Goal: Task Accomplishment & Management: Manage account settings

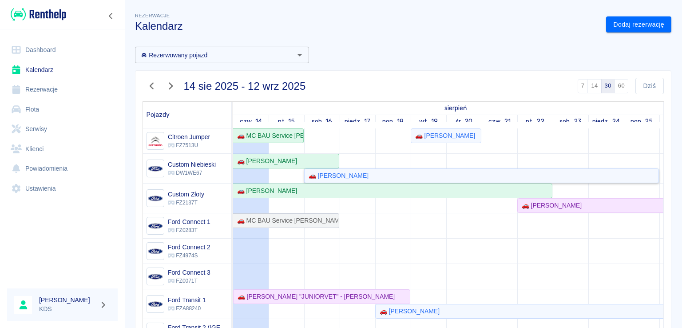
click at [367, 169] on link "🚗 [PERSON_NAME]" at bounding box center [481, 175] width 355 height 15
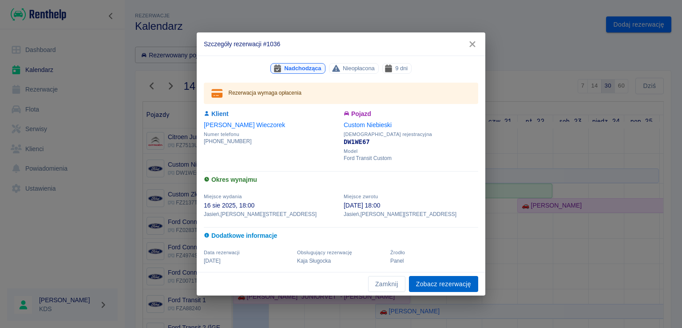
click at [428, 284] on link "Zobacz rezerwację" at bounding box center [443, 284] width 69 height 16
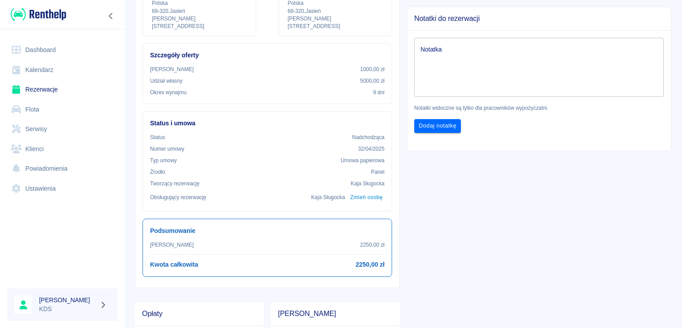
scroll to position [44, 0]
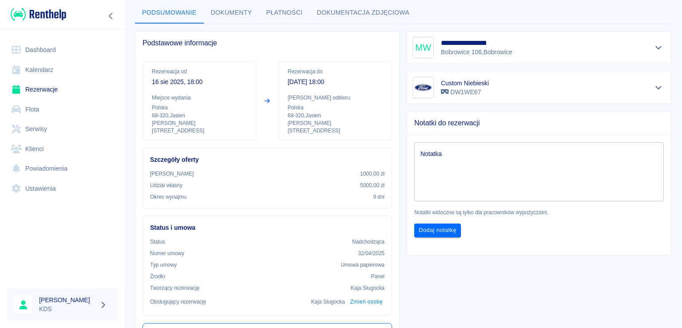
click at [51, 68] on link "Kalendarz" at bounding box center [62, 70] width 111 height 20
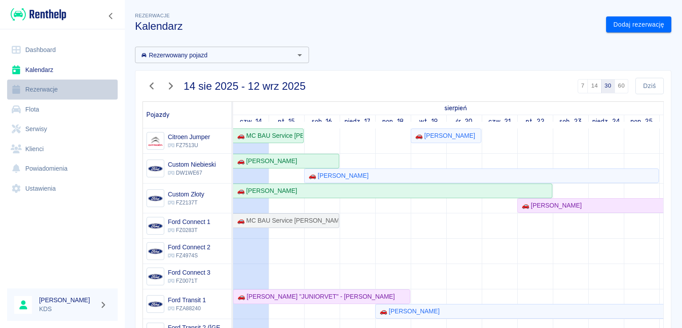
click at [52, 92] on link "Rezerwacje" at bounding box center [62, 89] width 111 height 20
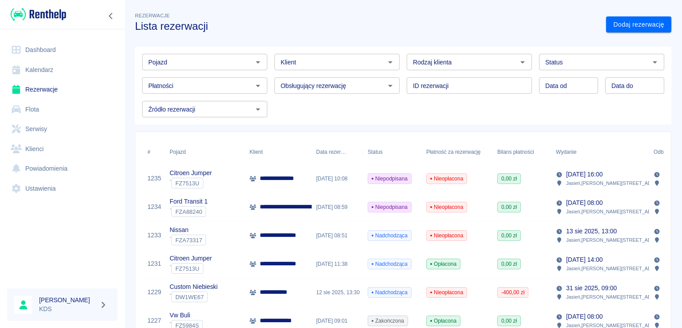
click at [363, 64] on input "Klient" at bounding box center [329, 61] width 105 height 11
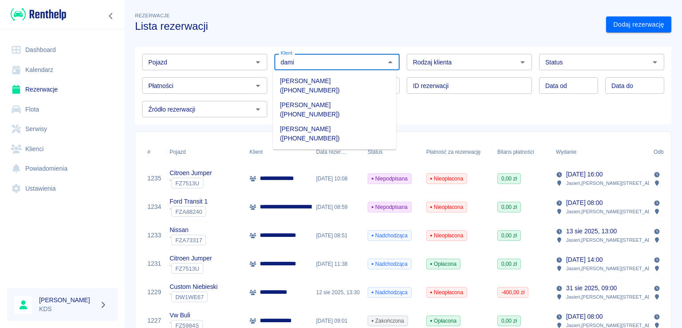
click at [347, 80] on li "[PERSON_NAME] ([PHONE_NUMBER])" at bounding box center [334, 86] width 123 height 24
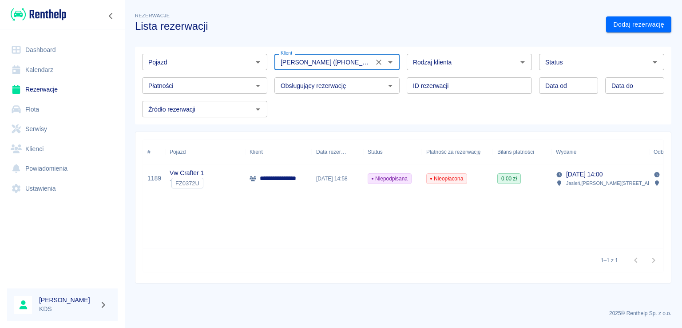
type input "[PERSON_NAME] ([PHONE_NUMBER])"
click at [415, 178] on div "Niepodpisana" at bounding box center [392, 178] width 59 height 28
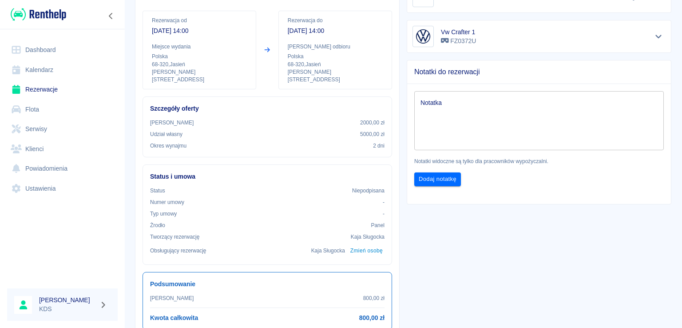
scroll to position [44, 0]
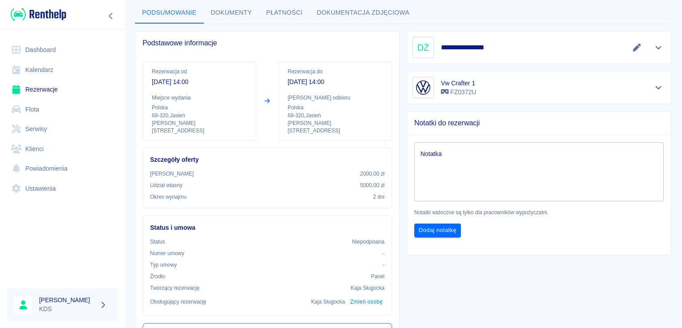
click at [244, 13] on button "Dokumenty" at bounding box center [232, 12] width 56 height 21
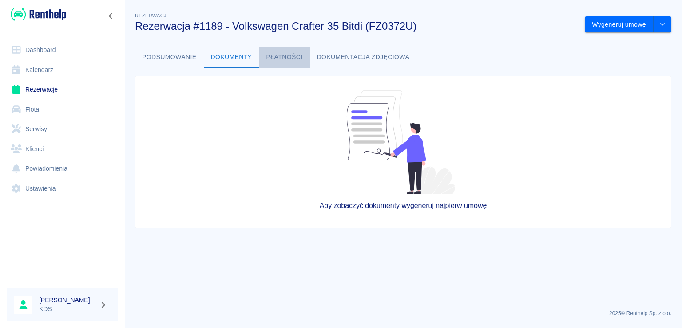
click at [289, 56] on button "Płatności" at bounding box center [284, 57] width 51 height 21
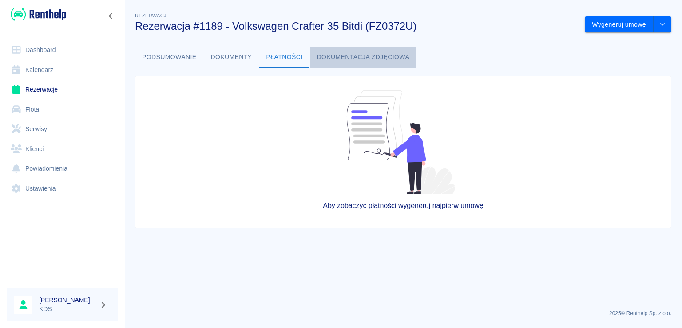
drag, startPoint x: 349, startPoint y: 57, endPoint x: 219, endPoint y: 63, distance: 129.3
click at [348, 57] on button "Dokumentacja zdjęciowa" at bounding box center [363, 57] width 107 height 21
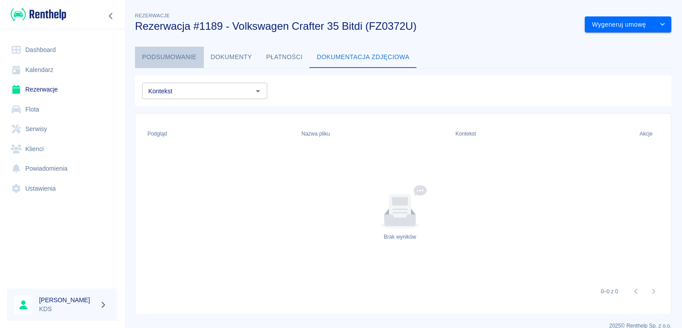
click at [177, 57] on button "Podsumowanie" at bounding box center [169, 57] width 69 height 21
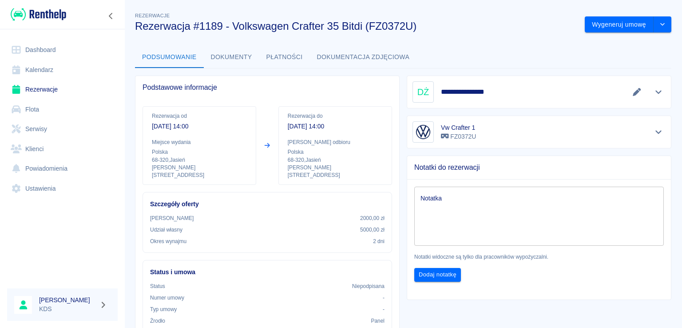
click at [468, 187] on div "x Notatka" at bounding box center [539, 216] width 250 height 59
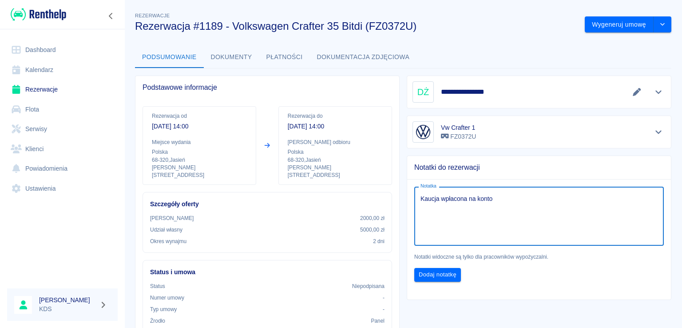
scroll to position [44, 0]
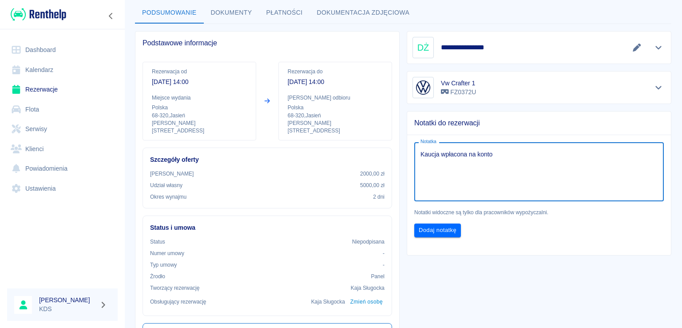
click at [536, 170] on textarea "Kaucja wpłacona na konto" at bounding box center [539, 172] width 237 height 44
type textarea "Kaucja wpłacona na konto"
click at [435, 232] on button "Dodaj notatkę" at bounding box center [437, 230] width 47 height 14
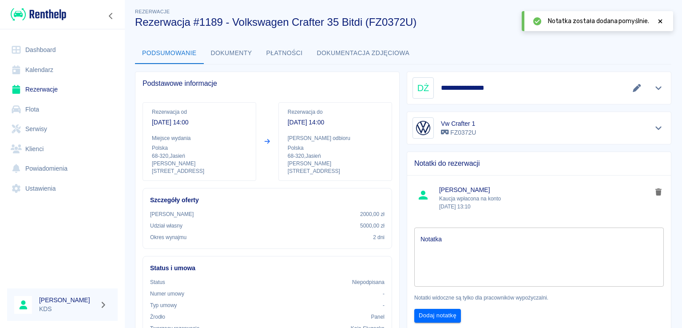
scroll to position [0, 0]
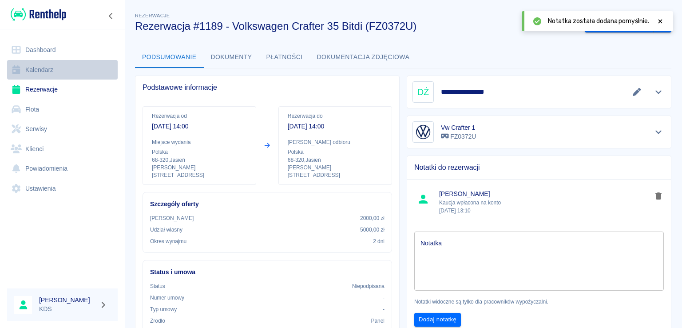
click at [50, 71] on link "Kalendarz" at bounding box center [62, 70] width 111 height 20
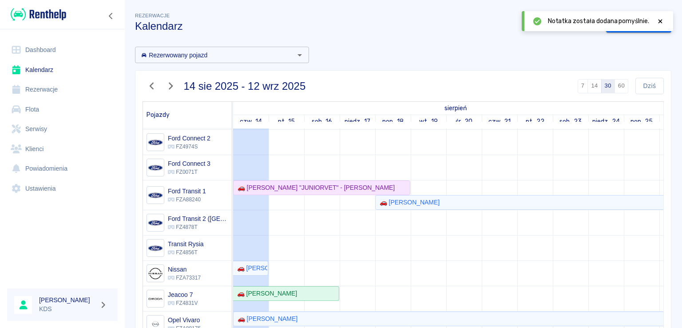
scroll to position [120, 0]
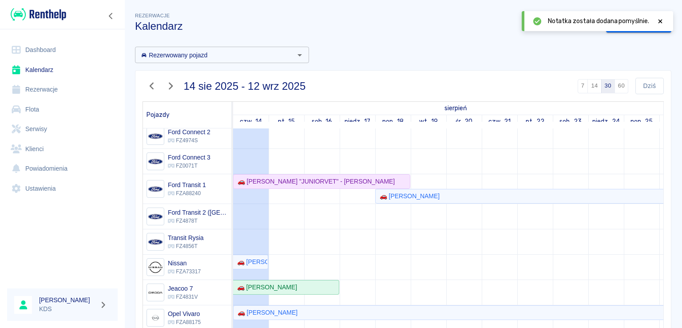
click at [618, 84] on button "60" at bounding box center [622, 86] width 14 height 14
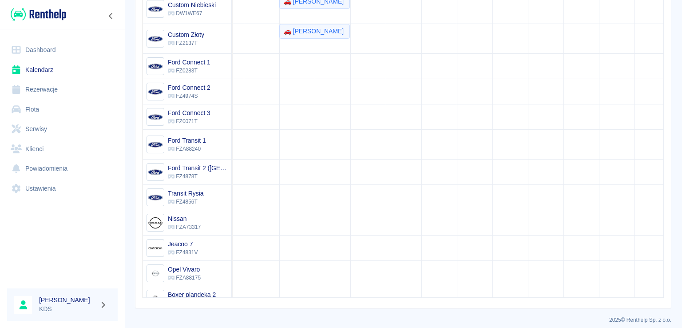
scroll to position [0, 0]
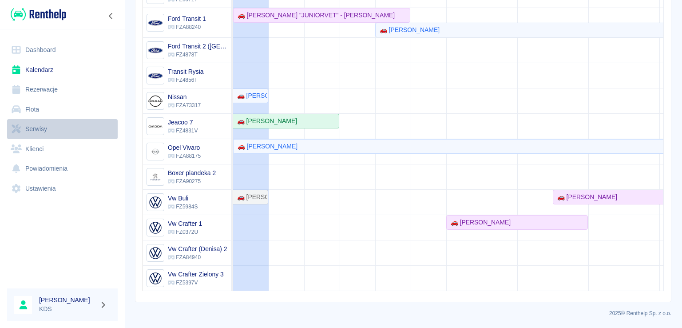
click at [37, 128] on link "Serwisy" at bounding box center [62, 129] width 111 height 20
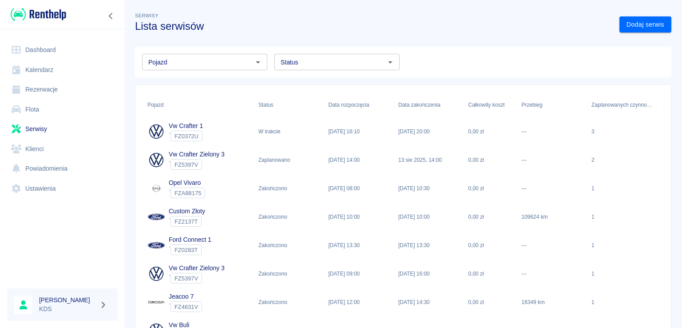
click at [43, 108] on link "Flota" at bounding box center [62, 109] width 111 height 20
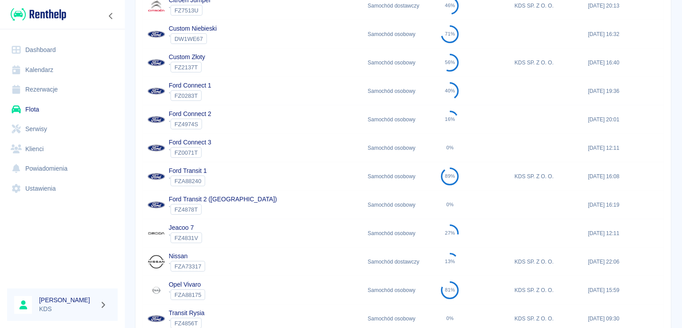
click at [230, 171] on div "Ford Transit 1 ` FZA88240" at bounding box center [253, 176] width 220 height 28
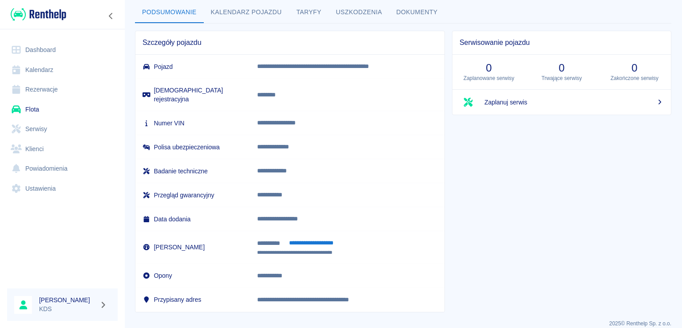
scroll to position [45, 0]
click at [301, 238] on button "**********" at bounding box center [311, 243] width 55 height 10
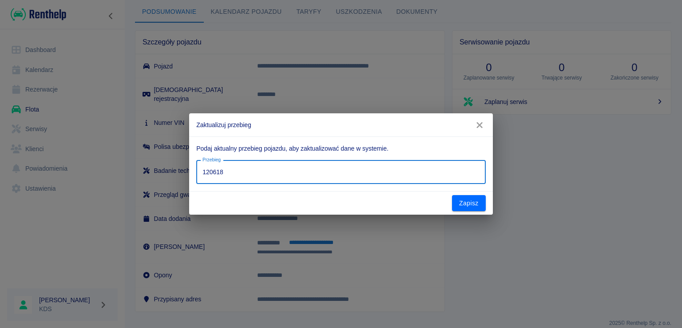
click at [286, 176] on input "120618" at bounding box center [340, 172] width 289 height 24
type input "125484"
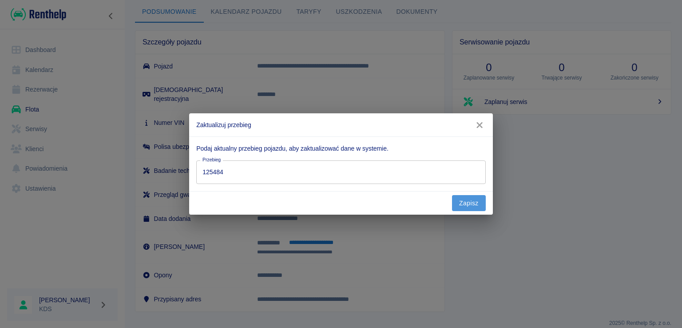
click at [468, 203] on button "Zapisz" at bounding box center [469, 203] width 34 height 16
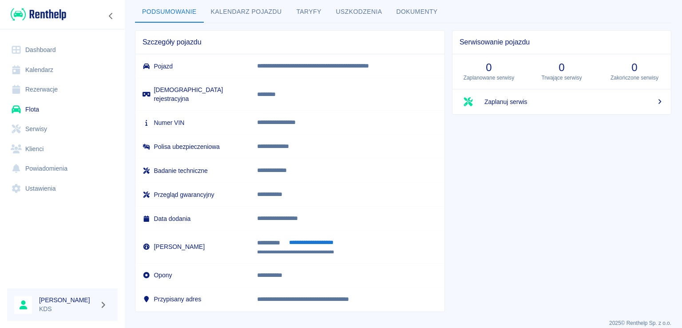
click at [61, 62] on link "Kalendarz" at bounding box center [62, 70] width 111 height 20
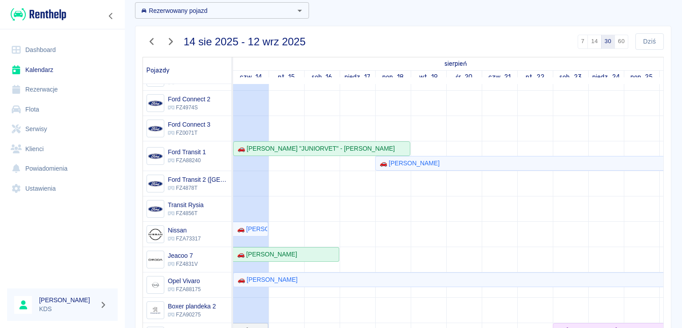
scroll to position [120, 0]
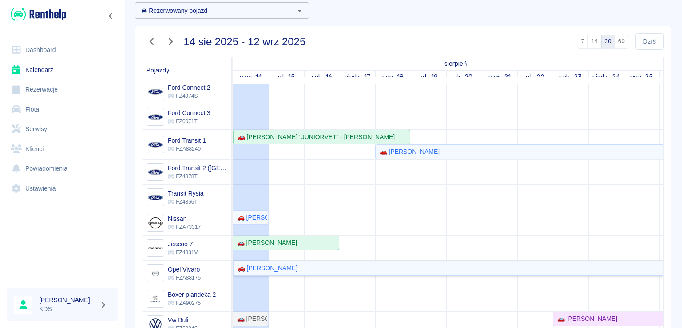
click at [276, 264] on div "🚗 [PERSON_NAME]" at bounding box center [266, 267] width 64 height 9
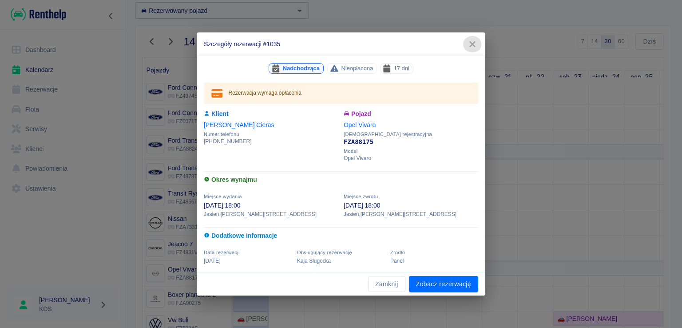
click at [475, 43] on icon "button" at bounding box center [473, 44] width 12 height 9
